Goal: Task Accomplishment & Management: Complete application form

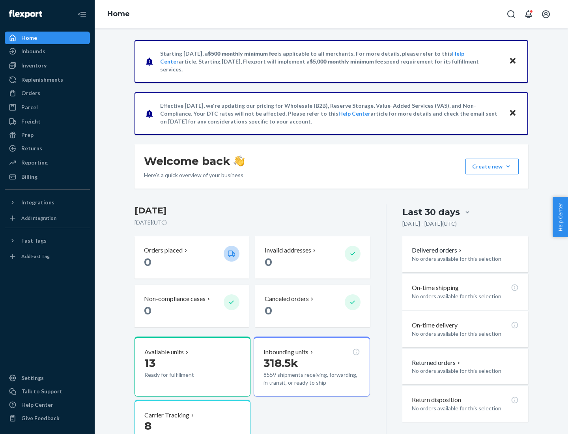
click at [508, 166] on button "Create new Create new inbound Create new order Create new product" at bounding box center [491, 166] width 53 height 16
click at [47, 51] on div "Inbounds" at bounding box center [48, 51] width 84 height 11
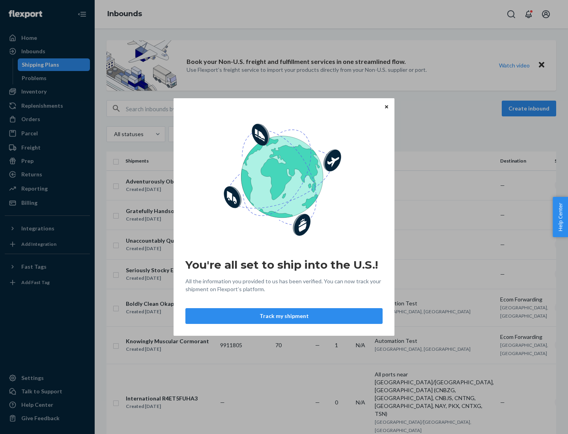
click at [47, 91] on div "You're all set to ship into the U.S.! All the information you provided to us ha…" at bounding box center [284, 217] width 568 height 434
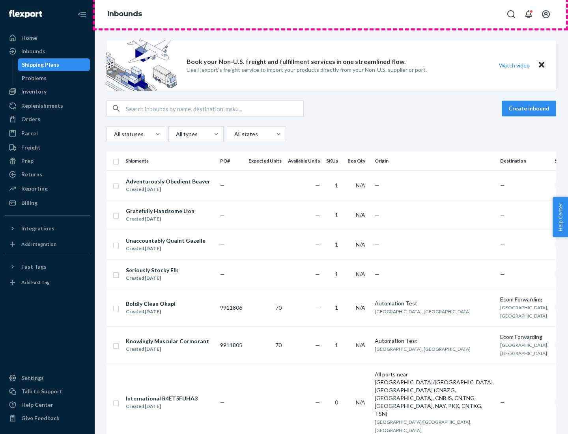
click at [331, 14] on div "Inbounds" at bounding box center [331, 14] width 473 height 28
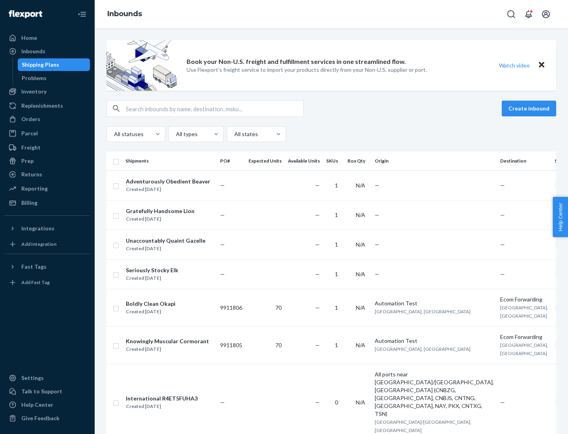
click at [331, 134] on div "All statuses All types All states" at bounding box center [330, 134] width 449 height 16
click at [39, 65] on div "Shipping Plans" at bounding box center [40, 65] width 37 height 8
click at [530, 108] on button "Create inbound" at bounding box center [528, 109] width 54 height 16
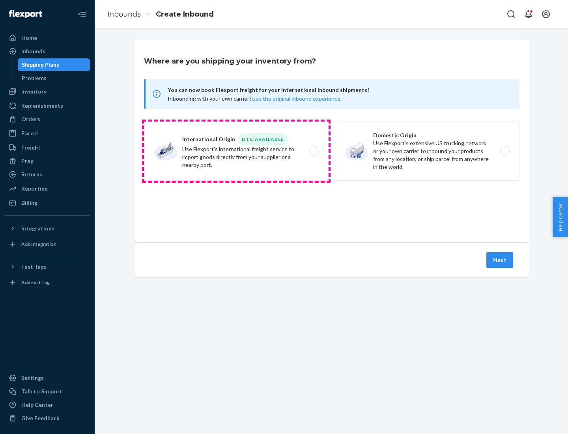
click at [236, 151] on label "International Origin DTC Available Use Flexport's international freight service…" at bounding box center [236, 150] width 185 height 59
click at [313, 151] on input "International Origin DTC Available Use Flexport's international freight service…" at bounding box center [315, 151] width 5 height 5
radio input "true"
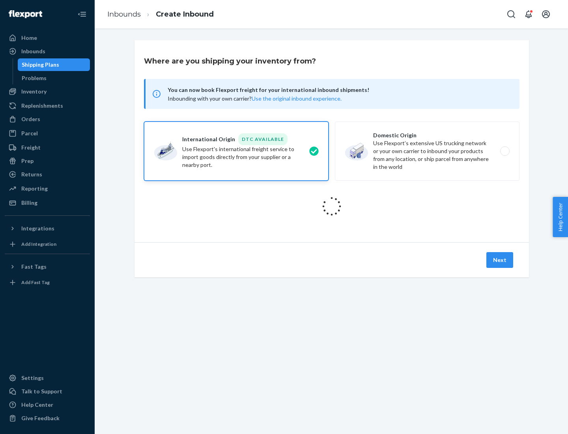
click at [332, 206] on icon at bounding box center [332, 206] width 26 height 26
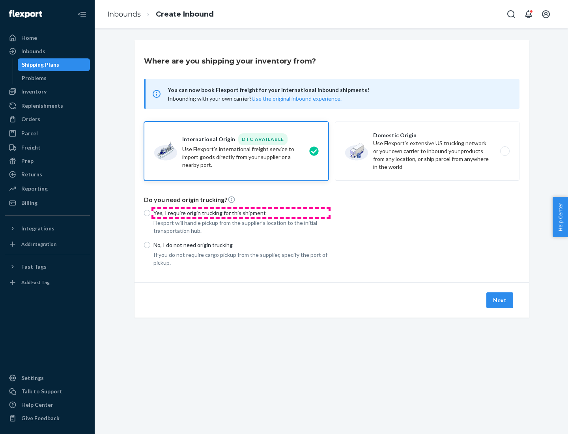
click at [241, 213] on p "Yes, I require origin trucking for this shipment" at bounding box center [240, 213] width 175 height 8
click at [150, 213] on input "Yes, I require origin trucking for this shipment" at bounding box center [147, 213] width 6 height 6
radio input "true"
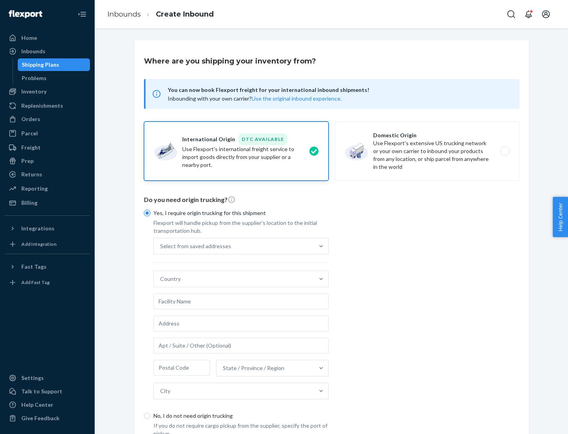
scroll to position [15, 0]
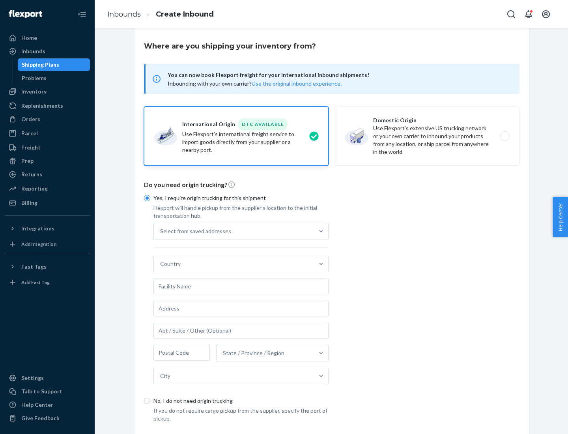
click at [234, 231] on div "Select from saved addresses" at bounding box center [234, 231] width 160 height 16
click at [161, 231] on input "Select from saved addresses" at bounding box center [160, 231] width 1 height 8
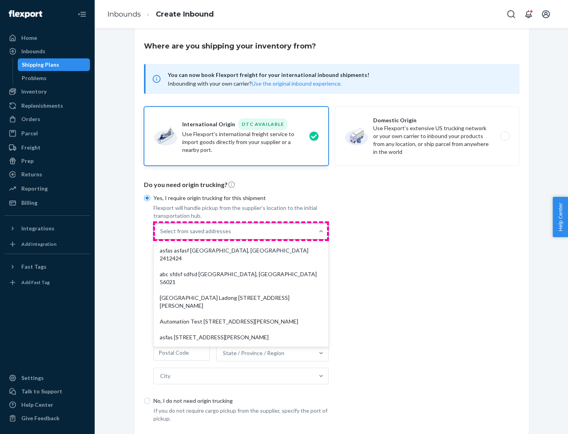
scroll to position [34, 0]
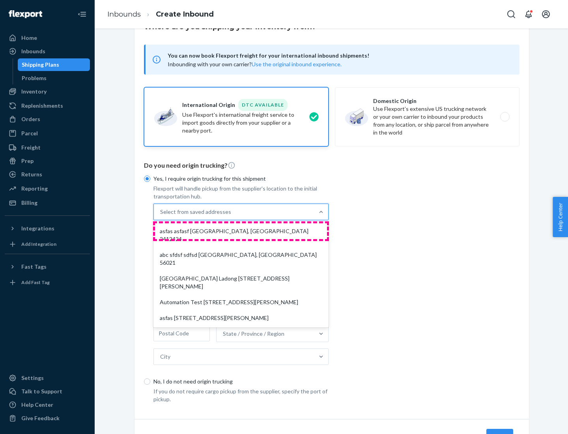
click at [241, 231] on div "asfas asfasf [GEOGRAPHIC_DATA], [GEOGRAPHIC_DATA] 2412424" at bounding box center [241, 235] width 172 height 24
click at [161, 216] on input "option asfas asfasf [GEOGRAPHIC_DATA], [GEOGRAPHIC_DATA] 2412424 focused, 1 of …" at bounding box center [160, 212] width 1 height 8
type input "asfas"
type input "asfasf"
type input "2412424"
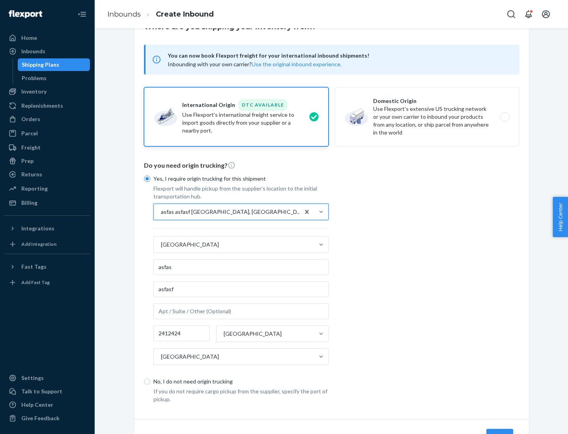
scroll to position [73, 0]
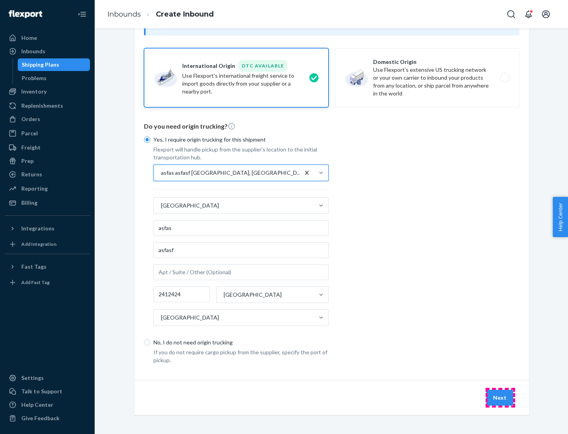
click at [500, 397] on button "Next" at bounding box center [499, 398] width 27 height 16
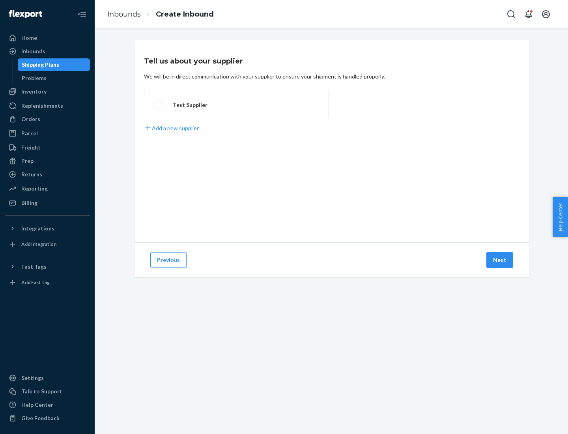
click at [236, 104] on label "Test Supplier" at bounding box center [236, 104] width 185 height 29
click at [159, 104] on input "Test Supplier" at bounding box center [156, 104] width 5 height 5
radio input "true"
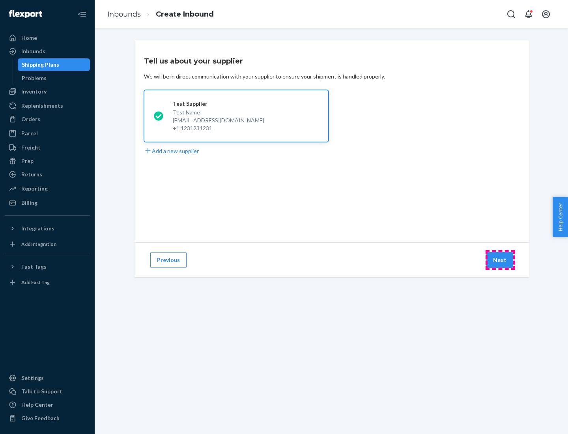
click at [500, 260] on button "Next" at bounding box center [499, 260] width 27 height 16
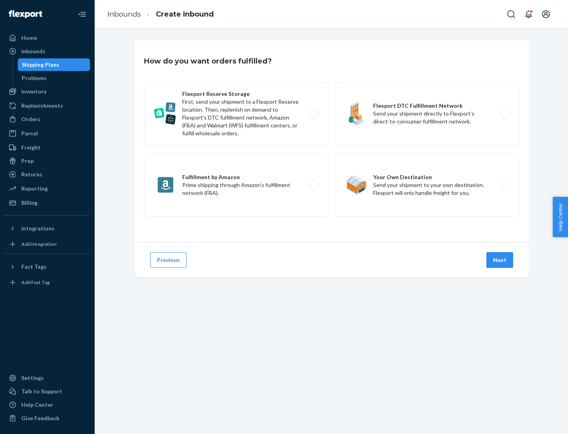
click at [236, 185] on label "Fulfillment by Amazon Prime shipping through Amazon’s fulfillment network (FBA)." at bounding box center [236, 184] width 185 height 63
click at [313, 185] on input "Fulfillment by Amazon Prime shipping through Amazon’s fulfillment network (FBA)." at bounding box center [315, 185] width 5 height 5
radio input "true"
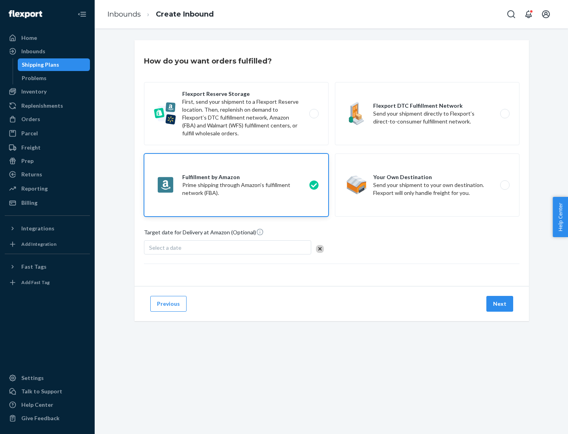
click at [500, 304] on button "Next" at bounding box center [499, 304] width 27 height 16
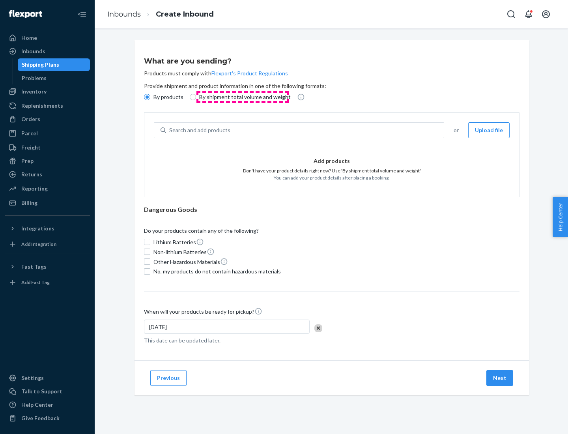
click at [242, 97] on p "By shipment total volume and weight" at bounding box center [244, 97] width 91 height 8
click at [196, 97] on input "By shipment total volume and weight" at bounding box center [193, 97] width 6 height 6
radio input "true"
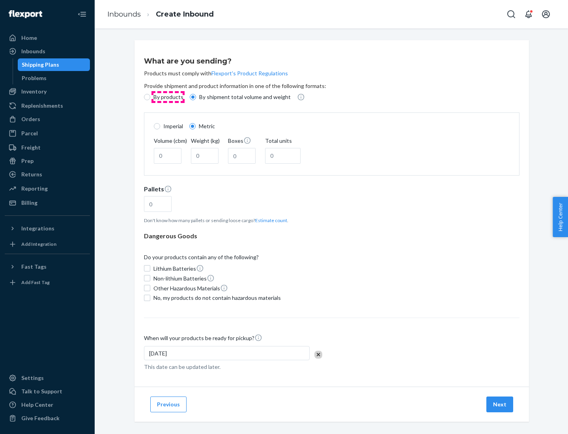
click at [168, 97] on p "By products" at bounding box center [168, 97] width 30 height 8
click at [150, 97] on input "By products" at bounding box center [147, 97] width 6 height 6
radio input "true"
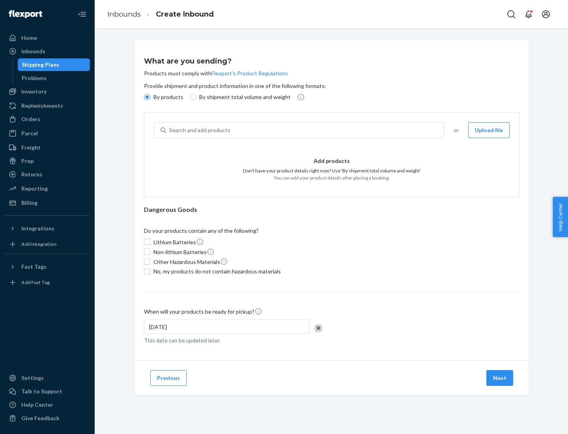
click at [305, 130] on div "Search and add products" at bounding box center [305, 130] width 278 height 14
click at [170, 130] on input "Search and add products" at bounding box center [169, 130] width 1 height 8
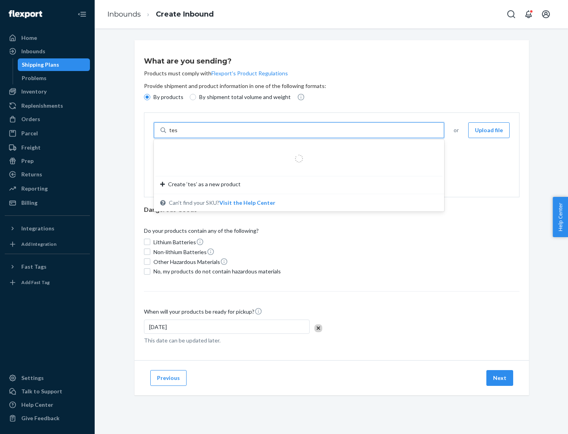
type input "test"
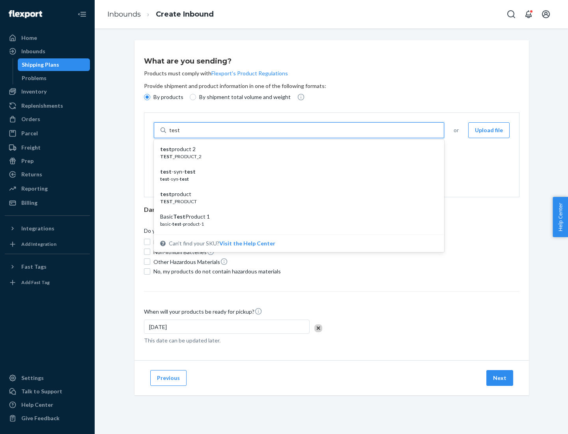
click at [296, 149] on div "test product 2" at bounding box center [295, 149] width 271 height 8
click at [179, 134] on input "test" at bounding box center [174, 130] width 10 height 8
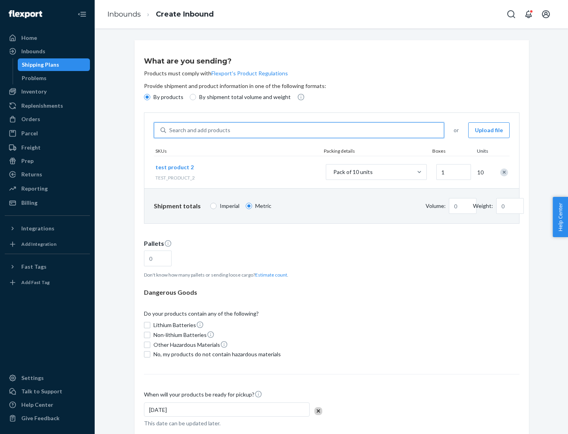
type input "1"
type input "0.02"
type input "22.23"
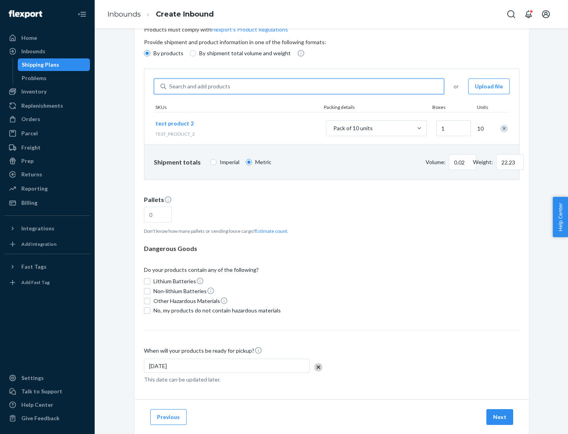
click at [269, 231] on button "Estimate count" at bounding box center [271, 230] width 32 height 7
type input "1"
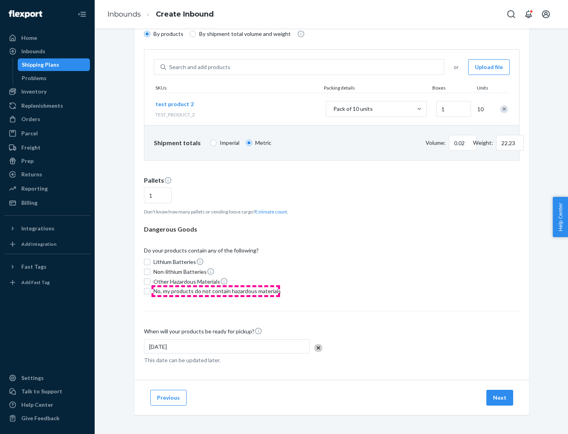
click at [216, 291] on span "No, my products do not contain hazardous materials" at bounding box center [216, 291] width 127 height 8
click at [150, 291] on input "No, my products do not contain hazardous materials" at bounding box center [147, 291] width 6 height 6
checkbox input "true"
click at [500, 397] on button "Next" at bounding box center [499, 398] width 27 height 16
